Goal: Use online tool/utility: Use online tool/utility

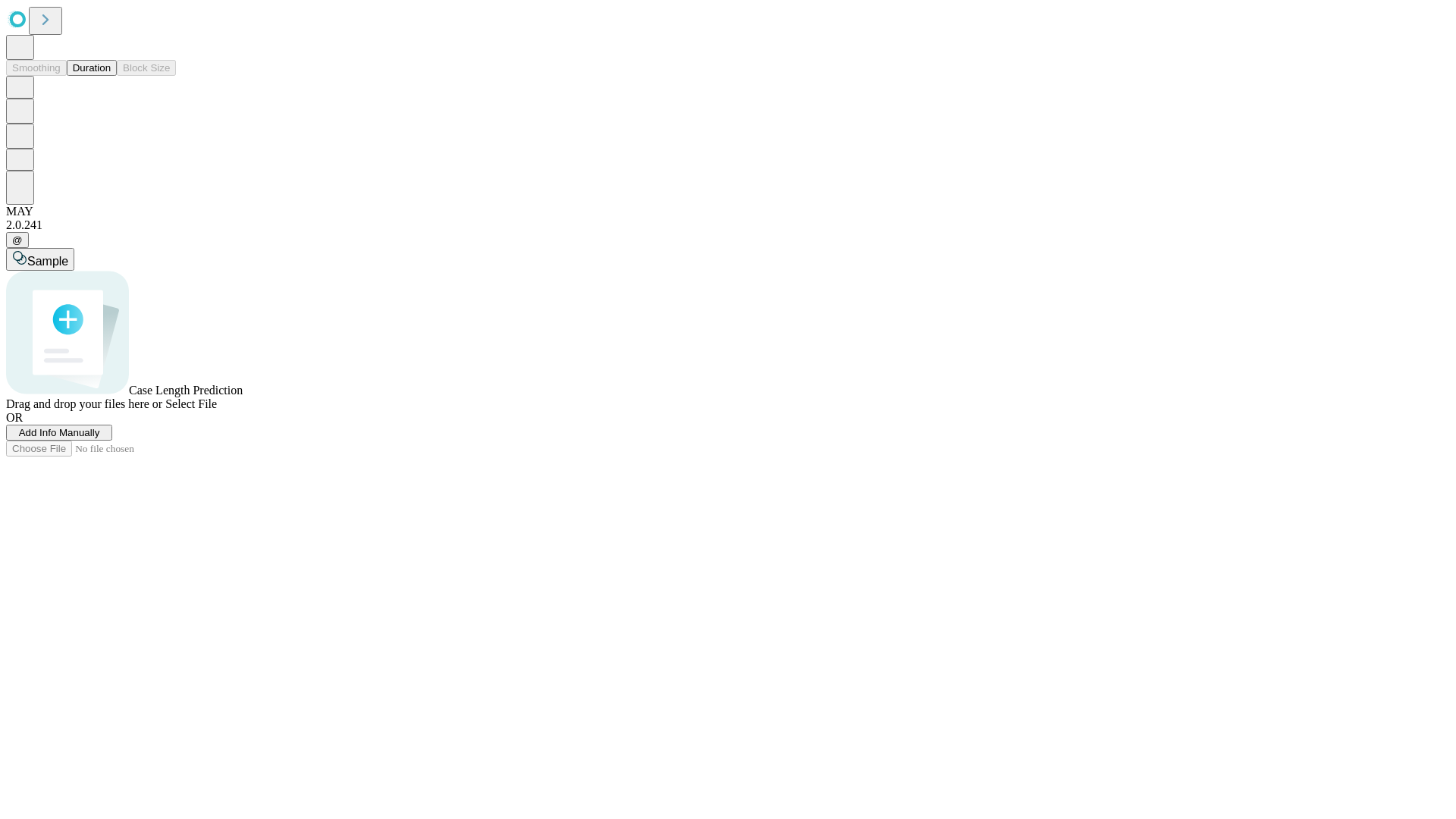
click at [110, 76] on button "Duration" at bounding box center [92, 67] width 50 height 16
click at [217, 410] on span "Select File" at bounding box center [190, 404] width 52 height 13
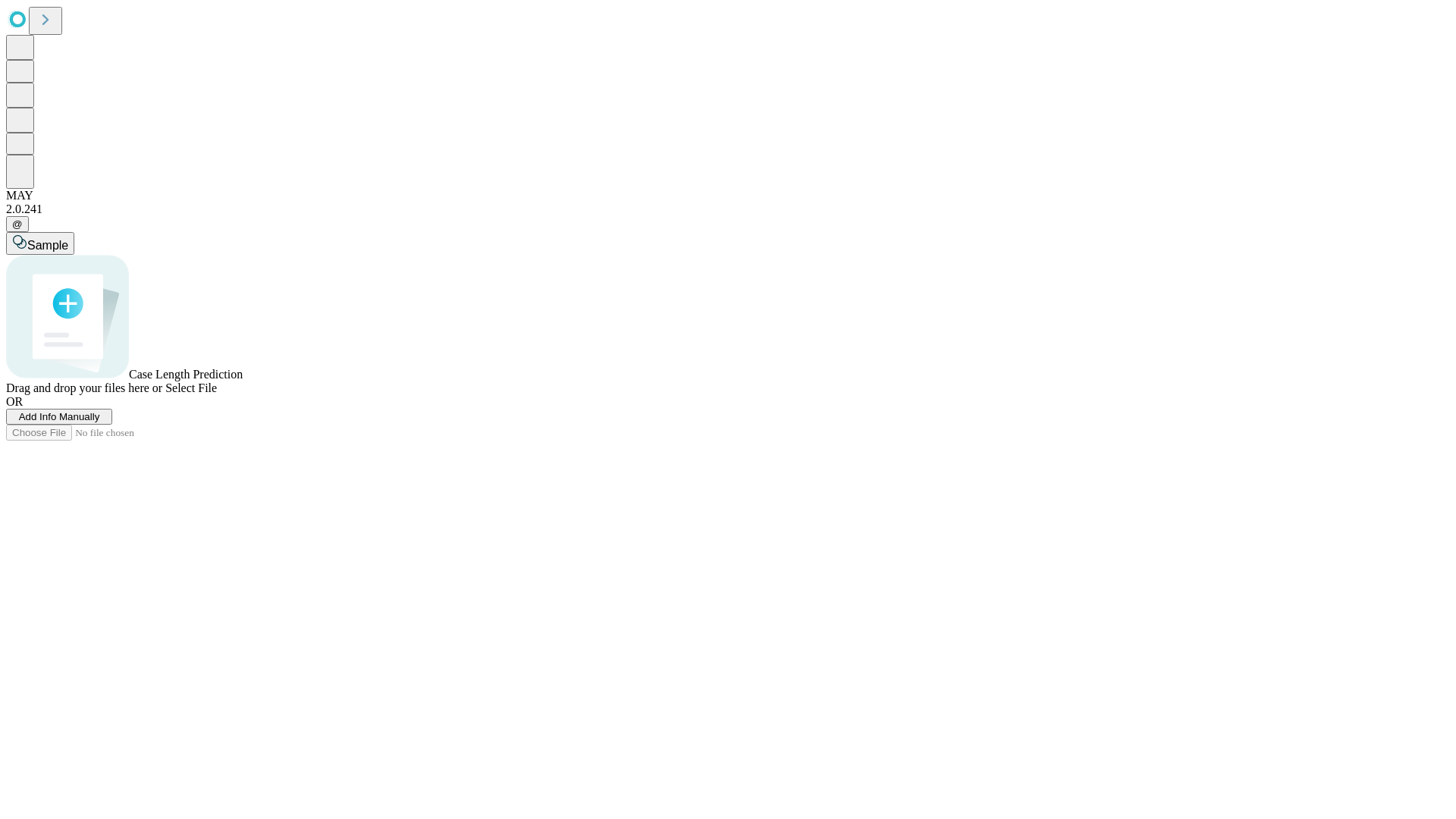
click at [217, 394] on span "Select File" at bounding box center [190, 388] width 52 height 13
